Goal: Task Accomplishment & Management: Use online tool/utility

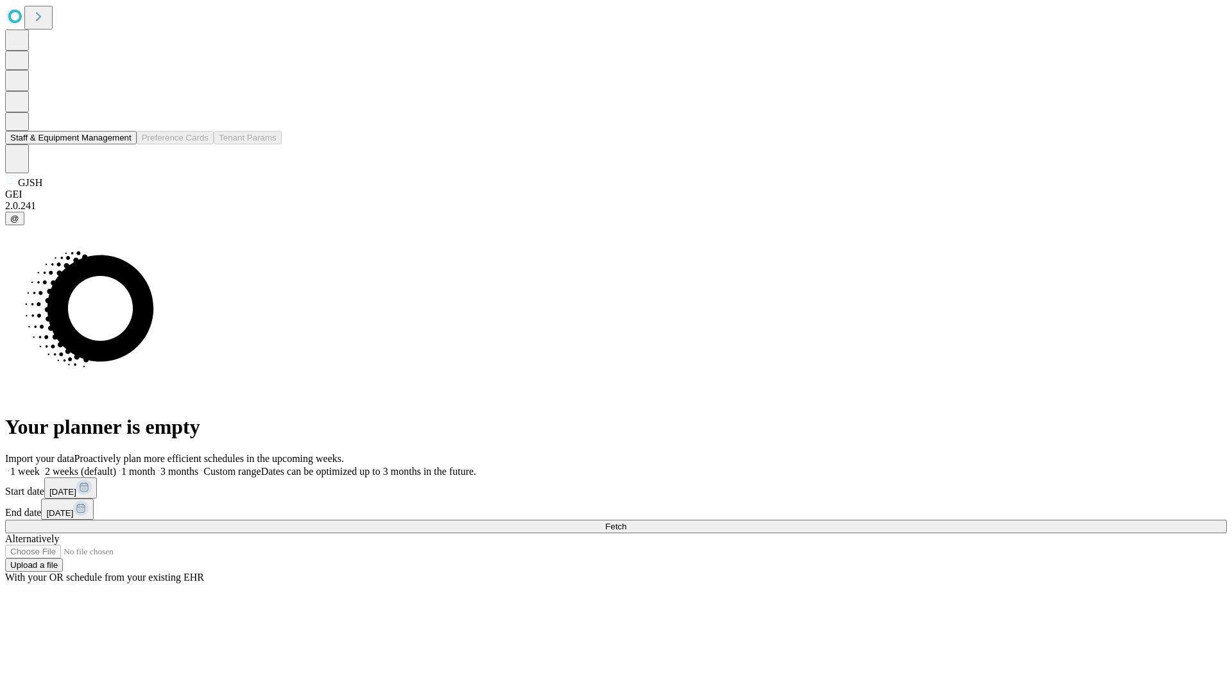
click at [123, 144] on button "Staff & Equipment Management" at bounding box center [70, 137] width 131 height 13
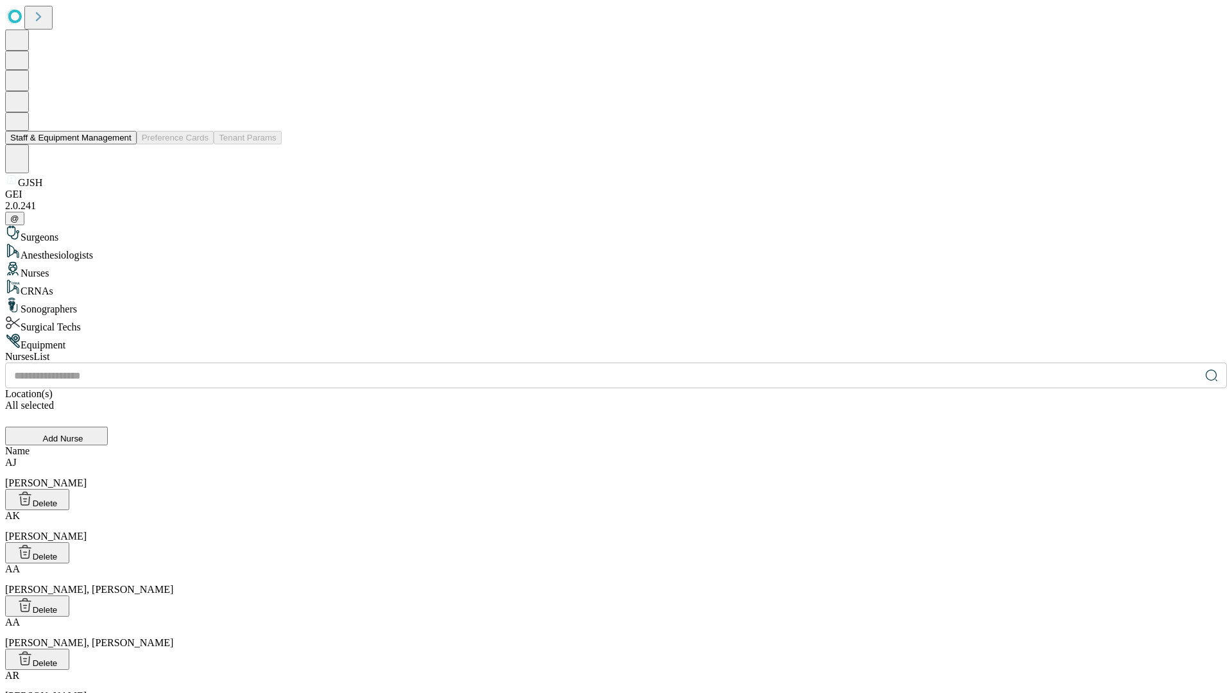
click at [123, 144] on button "Staff & Equipment Management" at bounding box center [70, 137] width 131 height 13
